Goal: Task Accomplishment & Management: Use online tool/utility

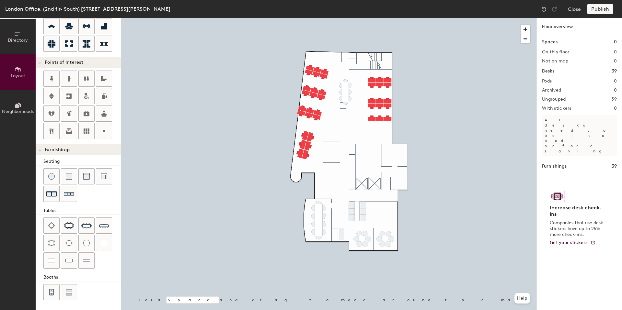
scroll to position [99, 0]
click at [72, 224] on img at bounding box center [69, 225] width 10 height 6
click at [84, 224] on img at bounding box center [86, 225] width 10 height 10
click at [72, 222] on img at bounding box center [69, 225] width 10 height 6
click at [74, 193] on img at bounding box center [69, 194] width 10 height 10
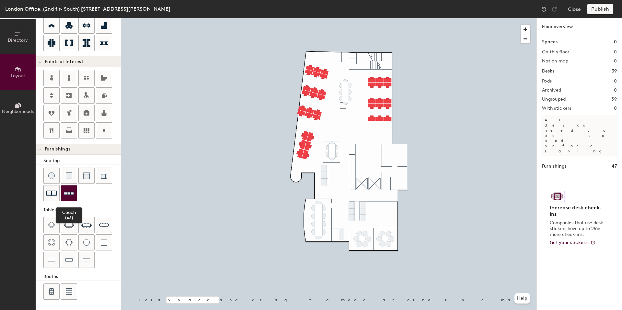
click at [67, 192] on img at bounding box center [69, 194] width 10 height 10
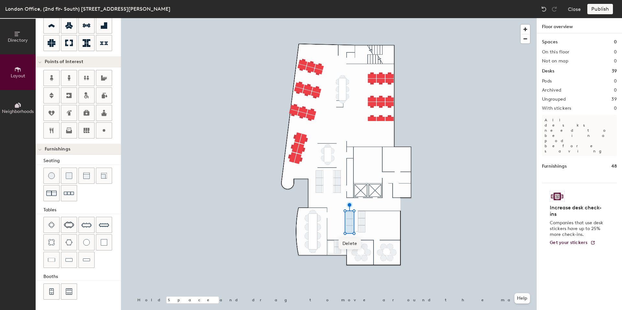
click at [350, 241] on span "Delete" at bounding box center [350, 243] width 23 height 11
click at [354, 240] on span "Delete" at bounding box center [355, 243] width 23 height 11
click at [358, 243] on span "Delete" at bounding box center [362, 244] width 23 height 11
click at [72, 226] on img at bounding box center [69, 225] width 10 height 6
click at [546, 8] on img at bounding box center [544, 9] width 6 height 6
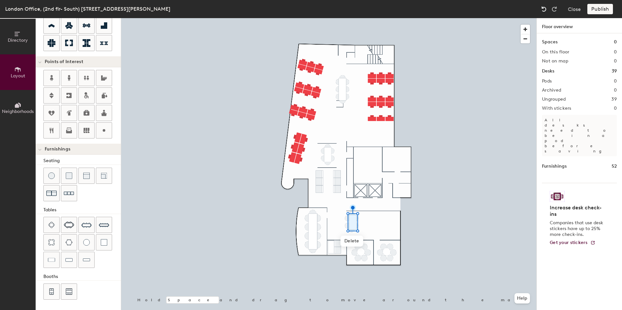
click at [546, 8] on img at bounding box center [544, 9] width 6 height 6
click at [98, 176] on div at bounding box center [104, 176] width 16 height 16
click at [101, 177] on img at bounding box center [104, 176] width 6 height 6
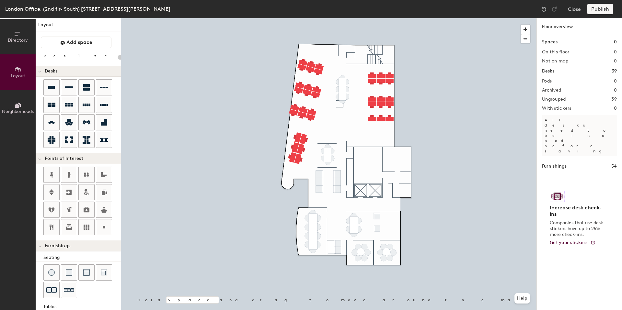
scroll to position [0, 0]
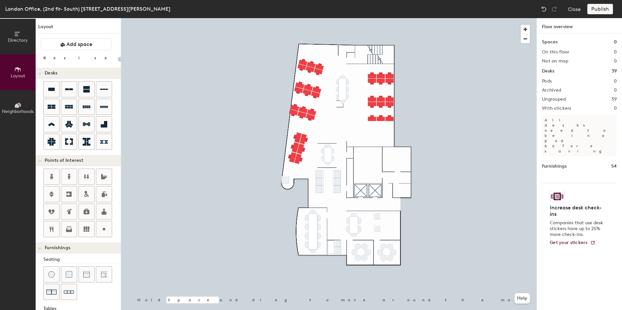
click at [285, 179] on div "Directory Layout Neighborhoods Layout Add space Resize Desks Points of Interest…" at bounding box center [311, 164] width 622 height 292
type input "20"
click at [604, 6] on div "Publish" at bounding box center [601, 9] width 29 height 10
click at [602, 8] on div "Publish" at bounding box center [601, 9] width 29 height 10
click at [17, 32] on icon at bounding box center [17, 34] width 5 height 4
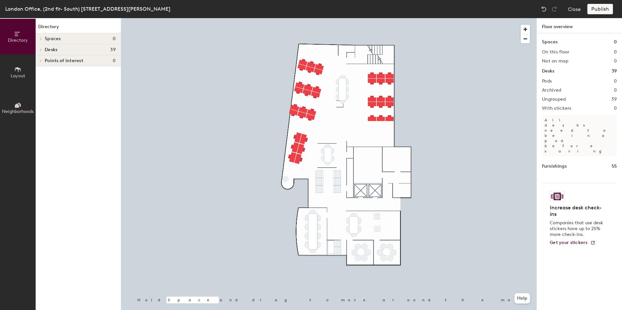
click at [599, 11] on div "Publish" at bounding box center [601, 9] width 29 height 10
click at [599, 9] on div "Publish" at bounding box center [601, 9] width 29 height 10
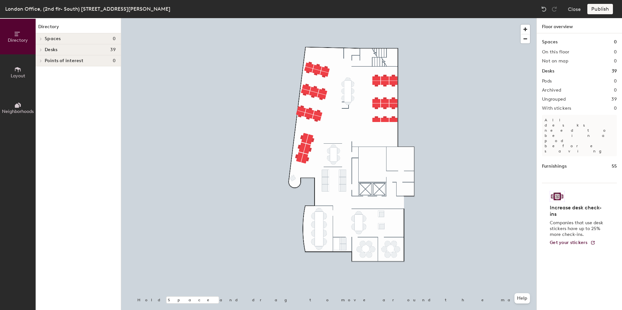
click at [600, 9] on div "Publish" at bounding box center [601, 9] width 29 height 10
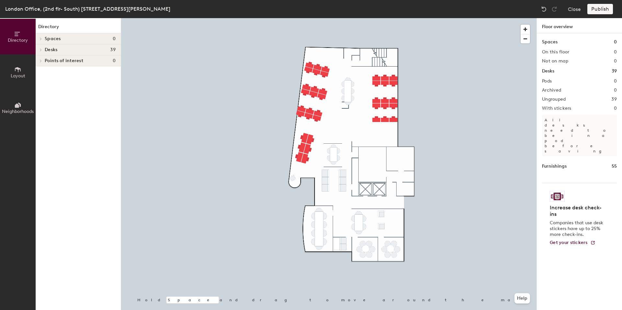
click at [600, 9] on div "Publish" at bounding box center [601, 9] width 29 height 10
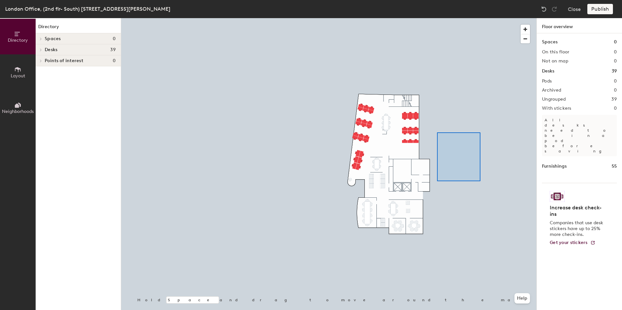
click at [437, 18] on div at bounding box center [328, 18] width 415 height 0
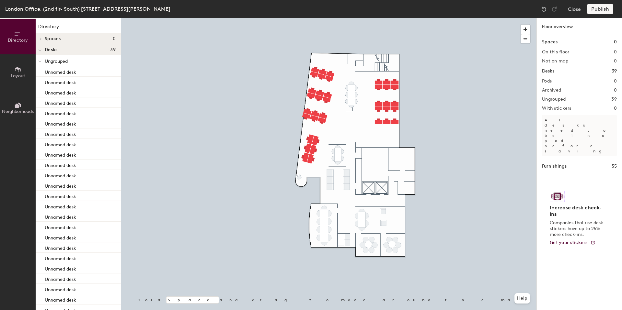
click at [598, 11] on div "Publish" at bounding box center [601, 9] width 29 height 10
click at [597, 10] on div "Publish" at bounding box center [601, 9] width 29 height 10
click at [44, 48] on div "Desks 39" at bounding box center [78, 49] width 85 height 11
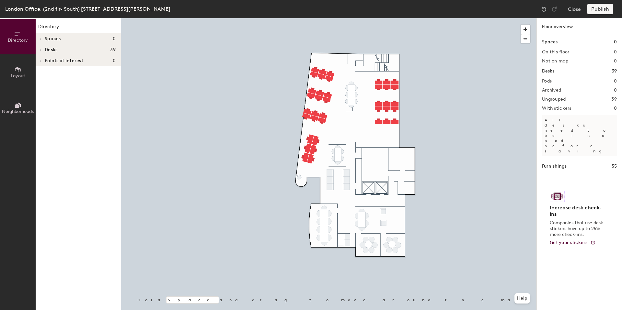
click at [42, 48] on span at bounding box center [41, 49] width 6 height 3
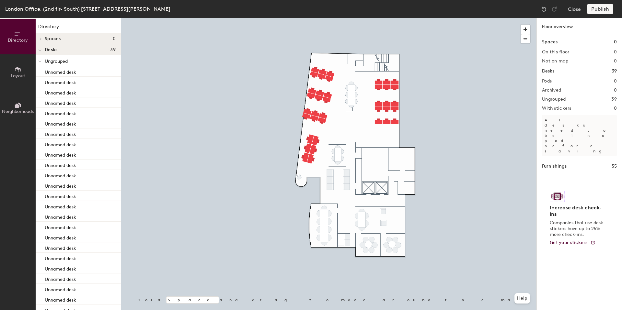
click at [40, 61] on icon at bounding box center [39, 61] width 3 height 3
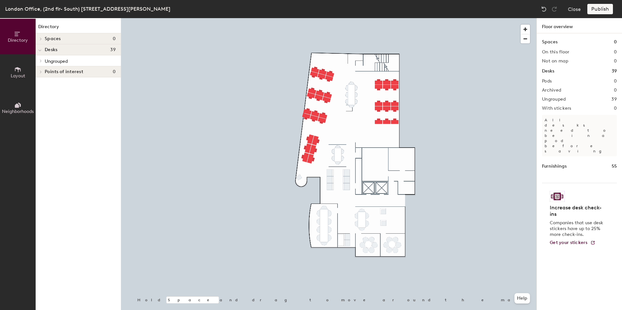
click at [600, 9] on div "Publish" at bounding box center [601, 9] width 29 height 10
click at [20, 72] on icon at bounding box center [17, 69] width 7 height 7
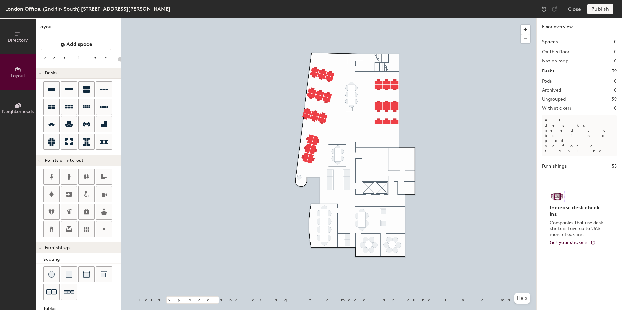
click at [19, 108] on icon at bounding box center [17, 105] width 7 height 7
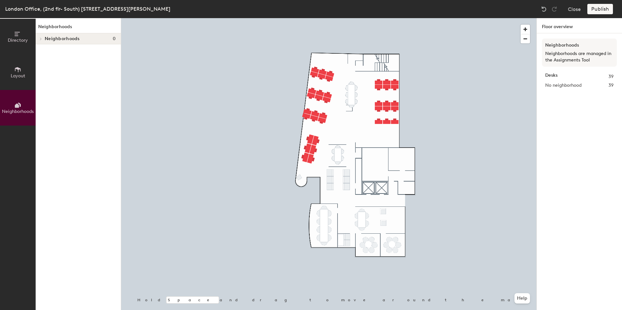
click at [15, 76] on span "Layout" at bounding box center [18, 76] width 15 height 6
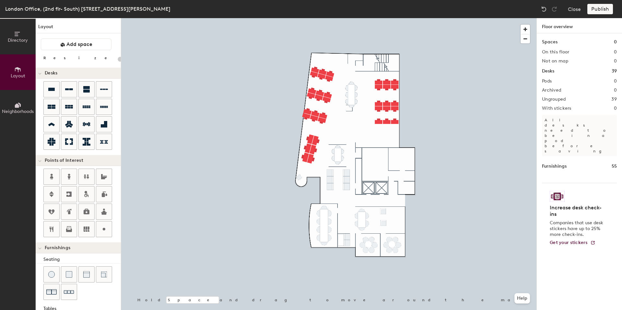
type input "20"
click at [609, 5] on div "Publish" at bounding box center [601, 9] width 29 height 10
click at [603, 9] on div "Publish" at bounding box center [601, 9] width 29 height 10
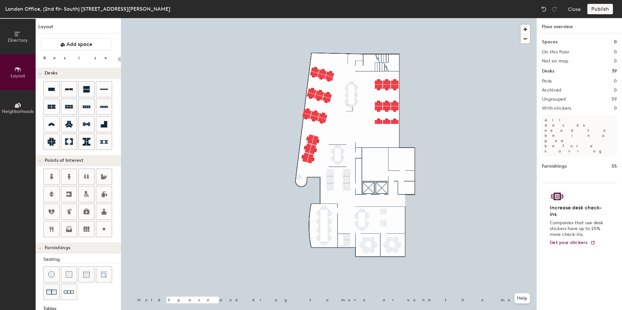
click at [603, 9] on div "Publish" at bounding box center [601, 9] width 29 height 10
click at [573, 10] on button "Close" at bounding box center [574, 9] width 13 height 10
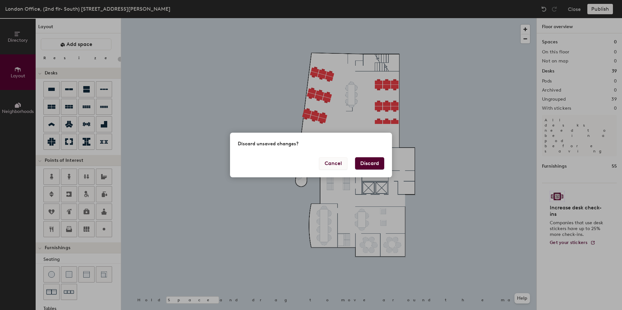
click at [332, 162] on button "Cancel" at bounding box center [333, 163] width 28 height 12
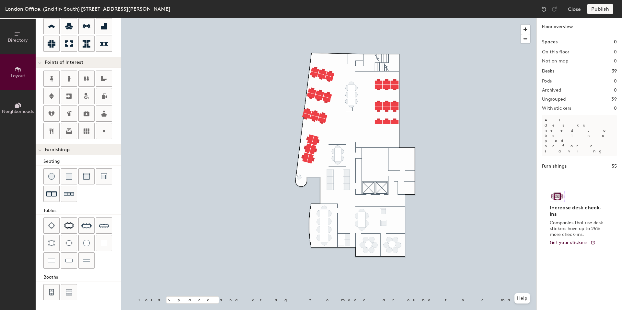
scroll to position [99, 0]
click at [17, 114] on span "Neighborhoods" at bounding box center [18, 112] width 32 height 6
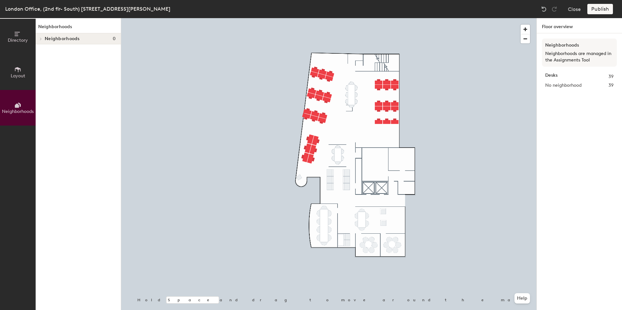
click at [19, 105] on icon at bounding box center [17, 105] width 7 height 7
click at [16, 75] on span "Layout" at bounding box center [18, 76] width 15 height 6
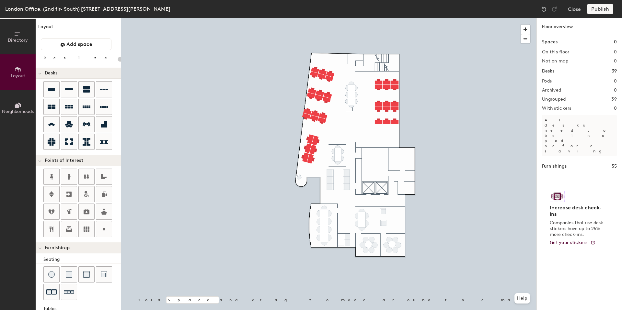
click at [18, 39] on span "Directory" at bounding box center [18, 41] width 20 height 6
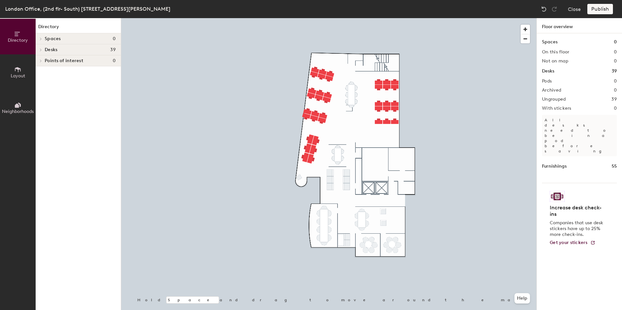
click at [599, 9] on div "Publish" at bounding box center [601, 9] width 29 height 10
click at [599, 8] on div "Publish" at bounding box center [601, 9] width 29 height 10
click at [18, 74] on span "Layout" at bounding box center [18, 76] width 15 height 6
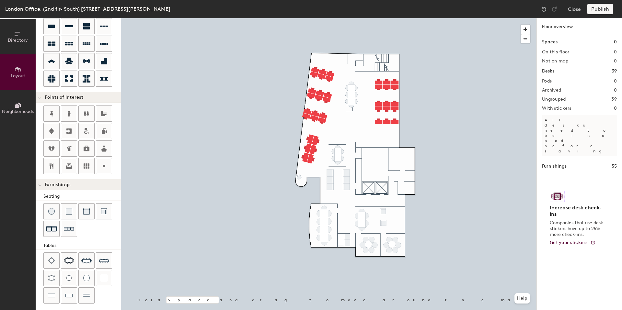
scroll to position [99, 0]
